Goal: Transaction & Acquisition: Purchase product/service

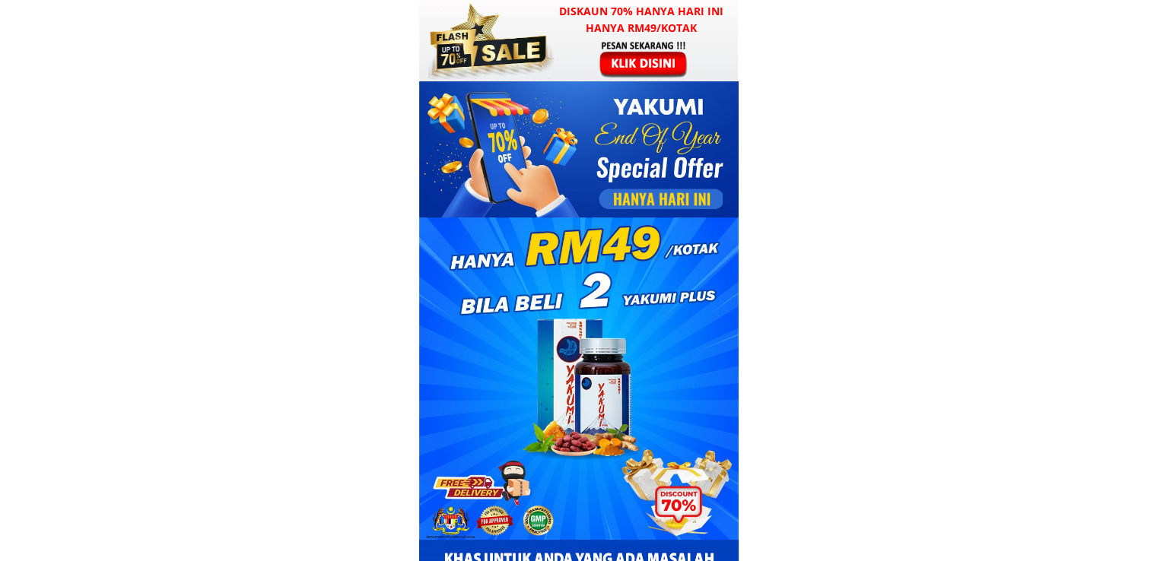
click at [570, 28] on h3 "Diskaun 70% hanya hari ini hanya RM49/kotak" at bounding box center [641, 20] width 194 height 34
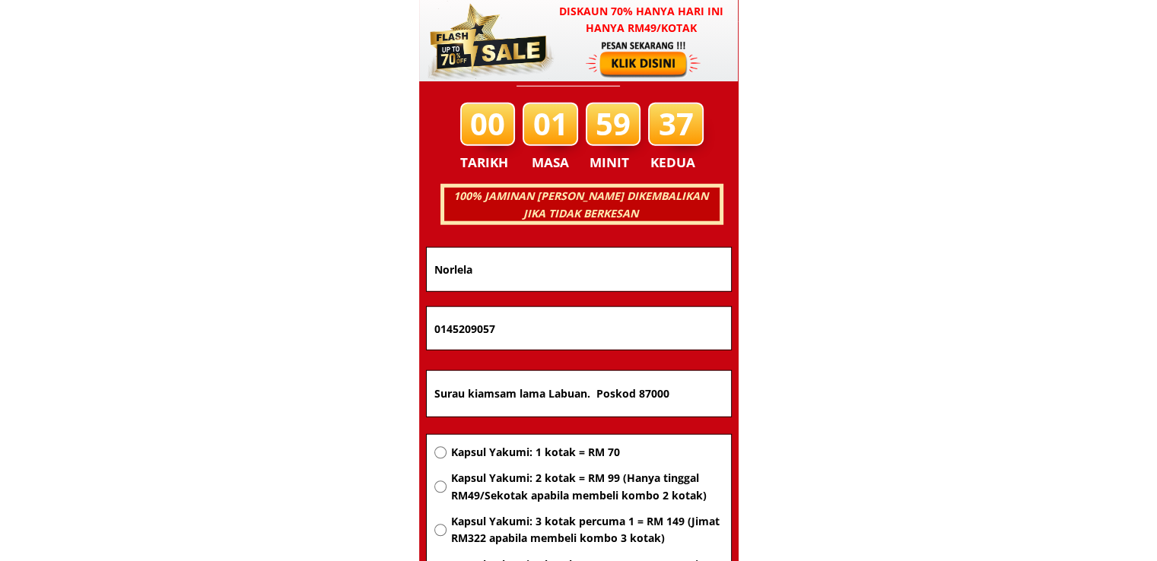
scroll to position [9743, 0]
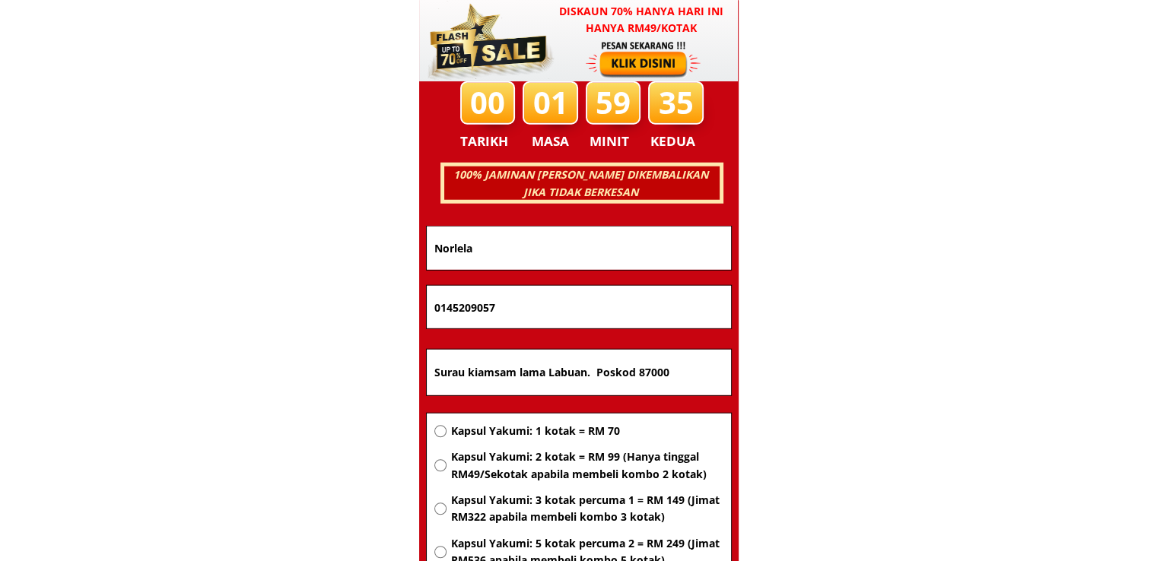
drag, startPoint x: 693, startPoint y: 370, endPoint x: 271, endPoint y: 372, distance: 422.8
paste input "Kampong stoh lundu"
type input "Kampong stoh lundu"
drag, startPoint x: 541, startPoint y: 305, endPoint x: 287, endPoint y: 313, distance: 254.8
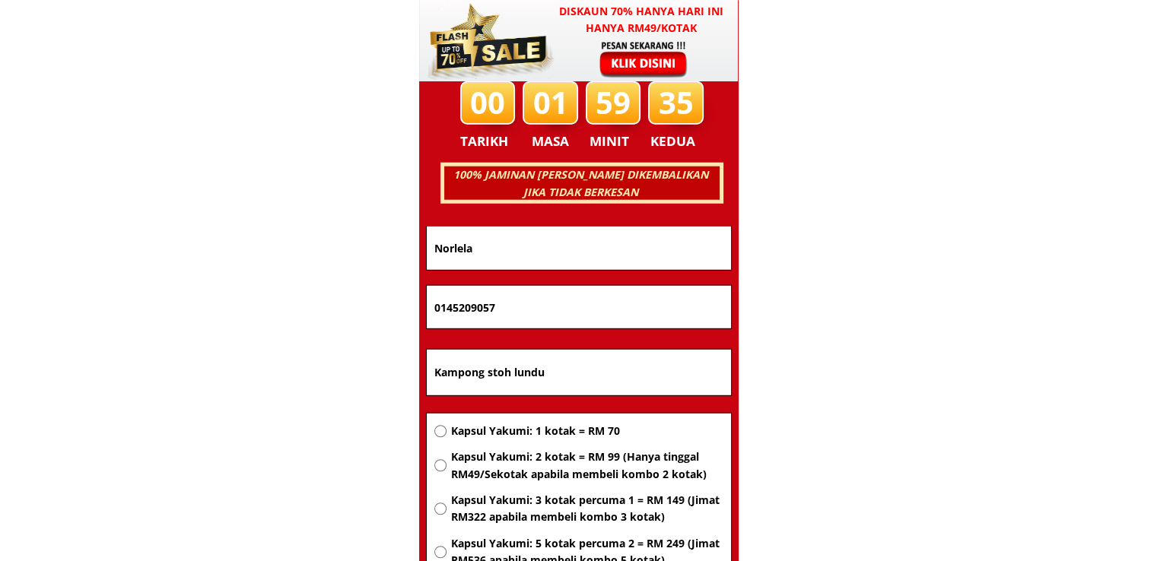
paste input "34441480"
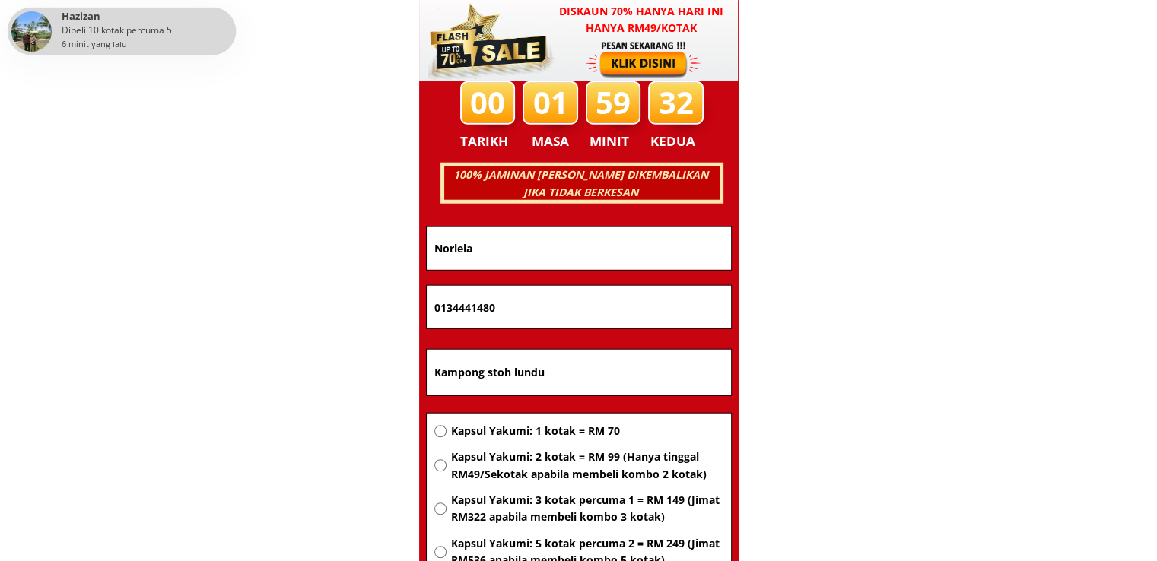
type input "0134441480"
drag, startPoint x: 528, startPoint y: 243, endPoint x: 370, endPoint y: 247, distance: 159.0
paste input "[PERSON_NAME]"
type input "[PERSON_NAME]"
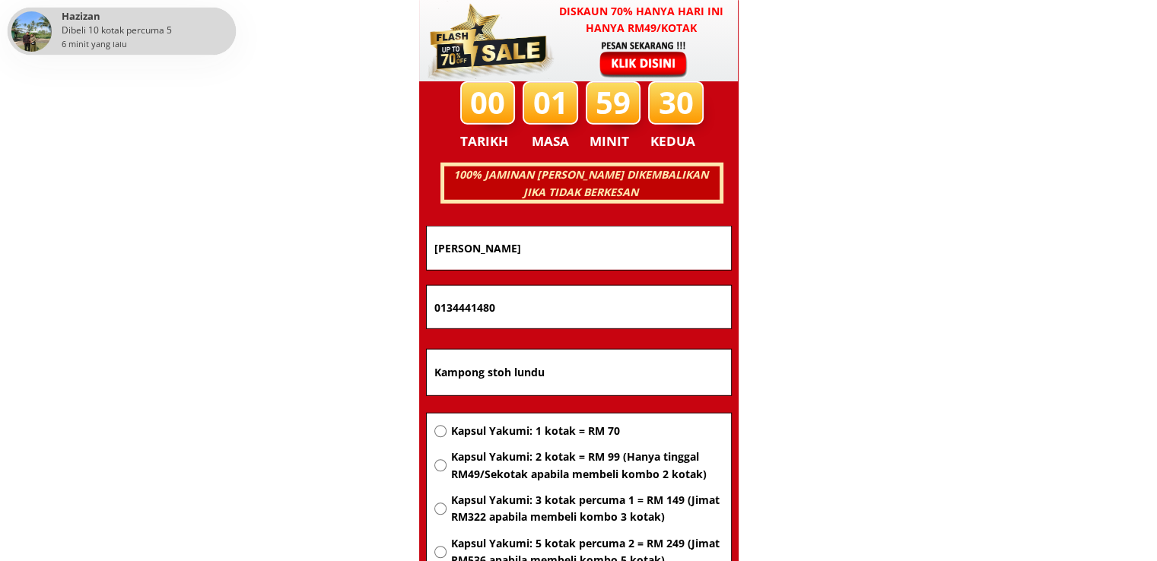
click at [526, 466] on span "Kapsul Yakumi: 2 kotak = RM 99 (Hanya tinggal RM49/Sekotak apabila membeli komb…" at bounding box center [586, 466] width 272 height 34
radio input "true"
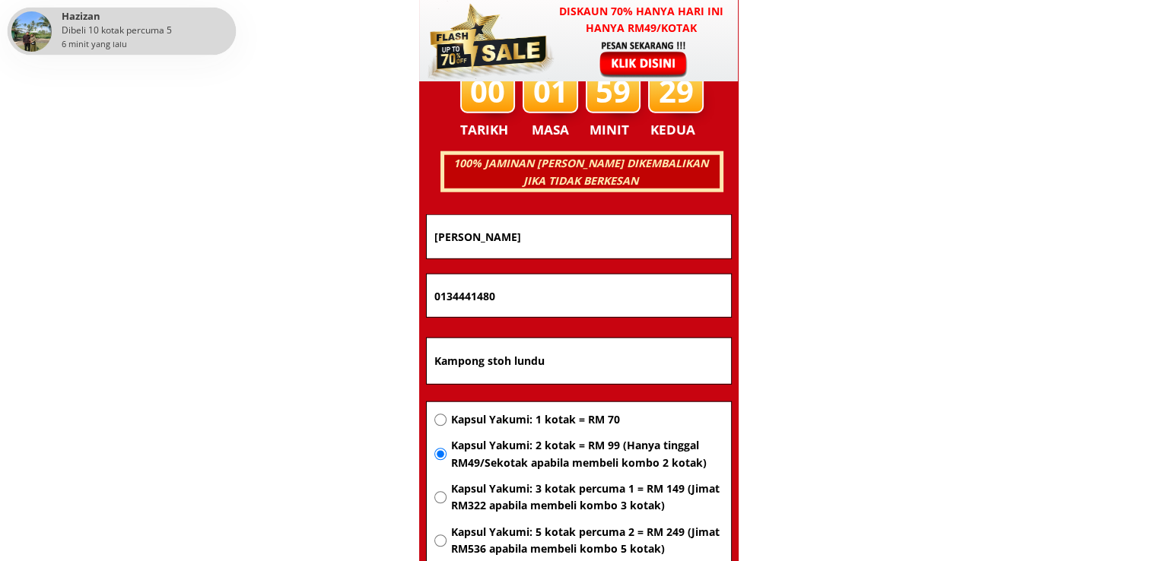
scroll to position [9895, 0]
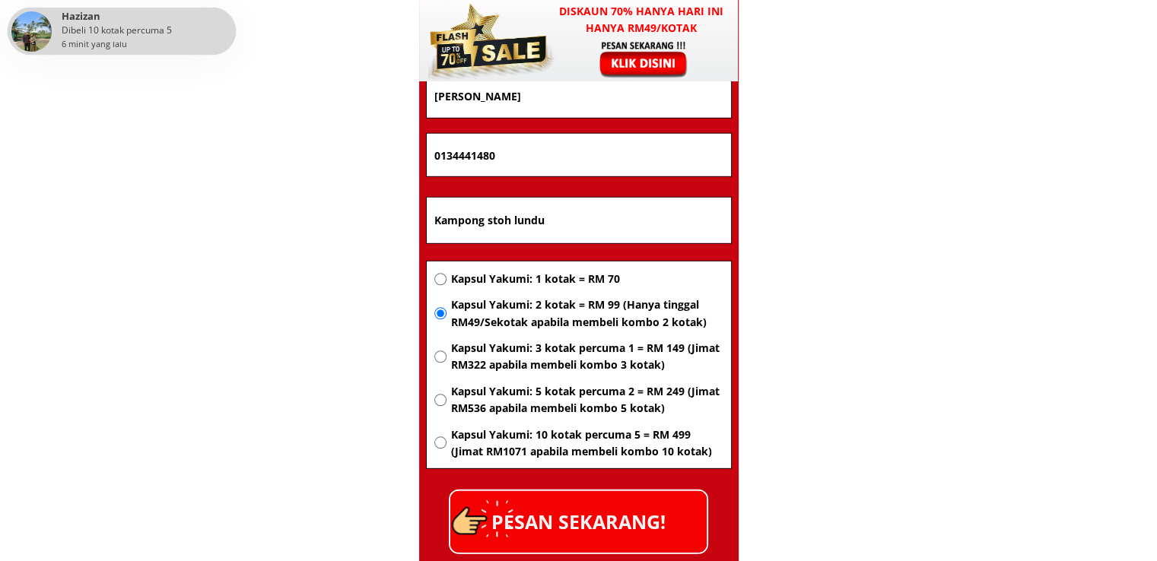
click at [614, 497] on p "PESAN SEKARANG!" at bounding box center [578, 522] width 256 height 62
